Goal: Communication & Community: Answer question/provide support

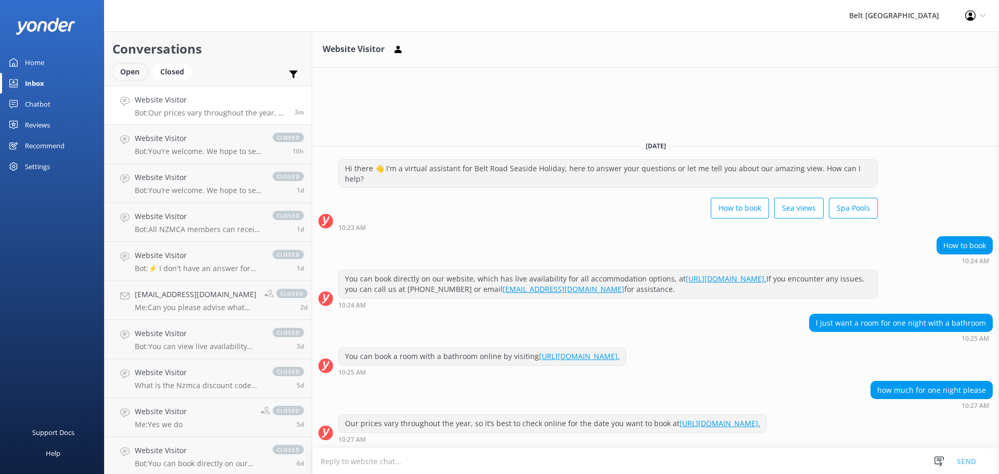
click at [133, 78] on div "Open" at bounding box center [129, 72] width 35 height 16
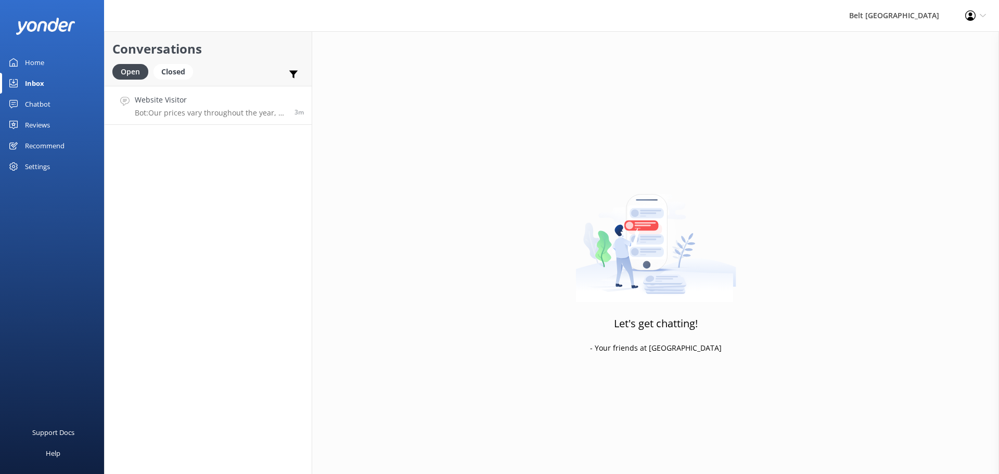
click at [153, 110] on p "Bot: Our prices vary throughout the year, so it’s best to check online for the …" at bounding box center [211, 112] width 152 height 9
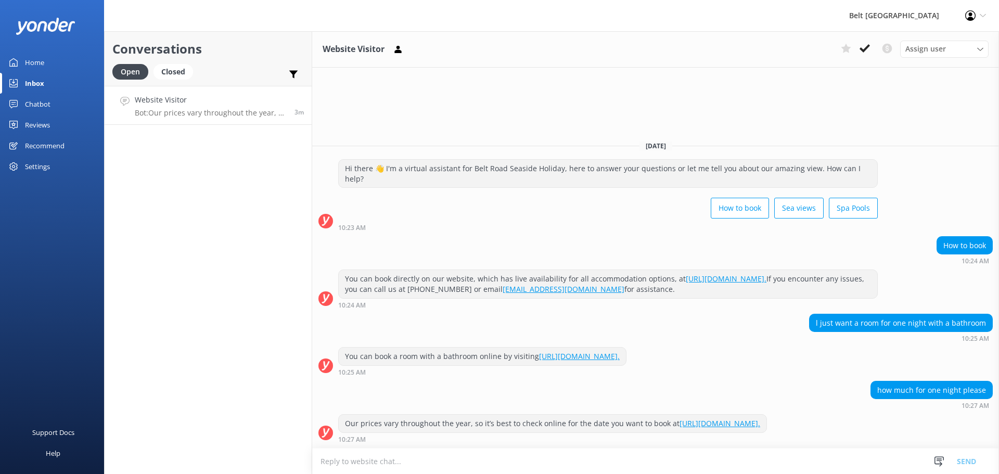
click at [387, 459] on textarea at bounding box center [655, 462] width 687 height 26
